Goal: Task Accomplishment & Management: Use online tool/utility

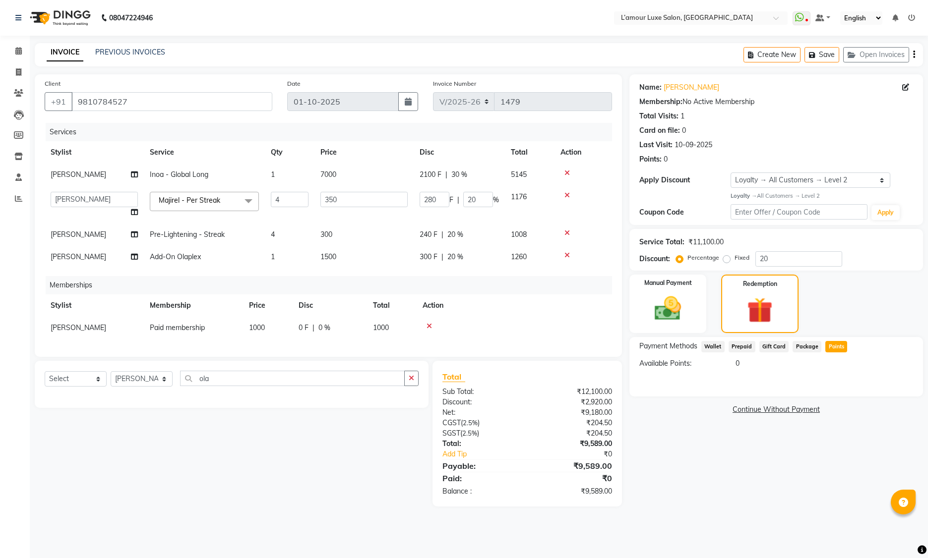
select select "7325"
select select "79012"
select select "1: Object"
click at [548, 328] on div at bounding box center [515, 326] width 184 height 7
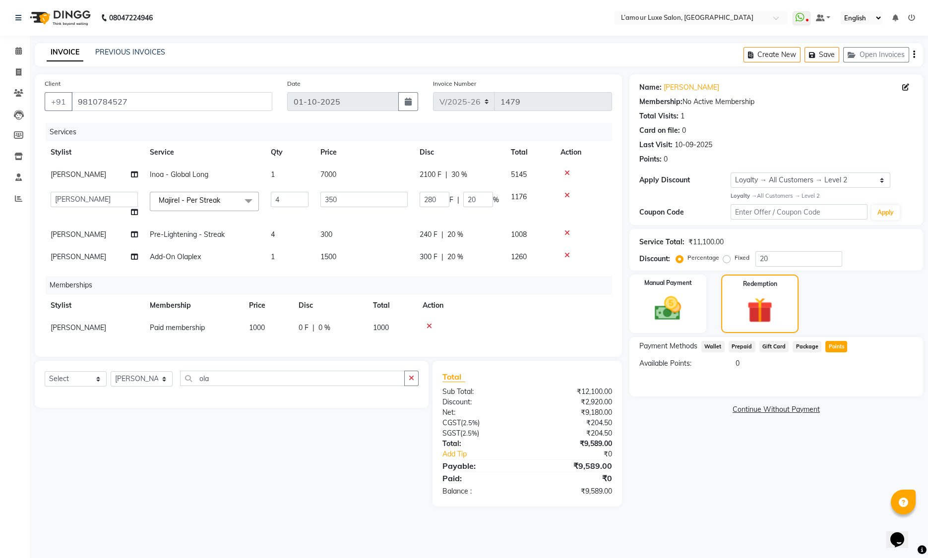
click at [562, 312] on th "Action" at bounding box center [514, 306] width 195 height 22
click at [807, 20] on icon at bounding box center [806, 20] width 3 height 5
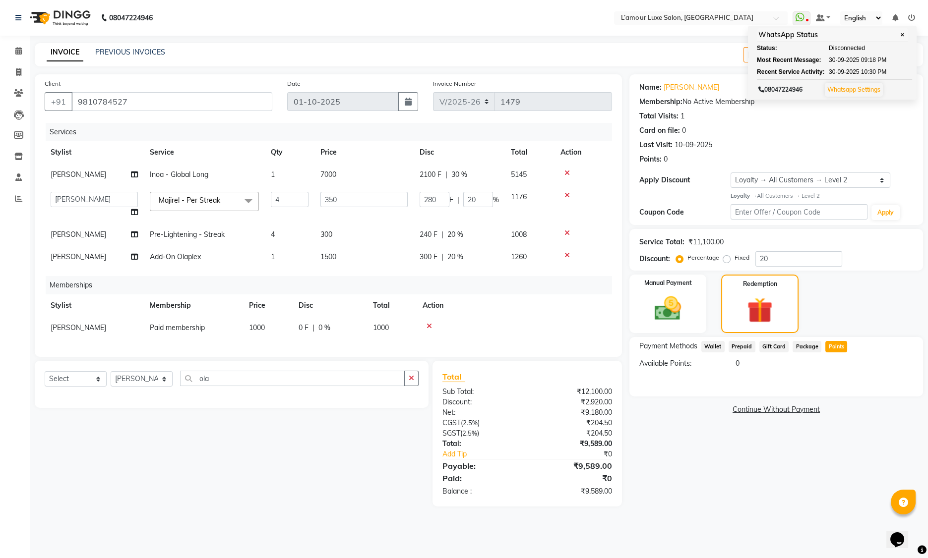
click at [566, 22] on nav "08047224946 Select Location × L’amour Luxe Salon, Kharghar WhatsApp Status ✕ St…" at bounding box center [464, 18] width 928 height 36
